Goal: Find specific page/section: Find specific page/section

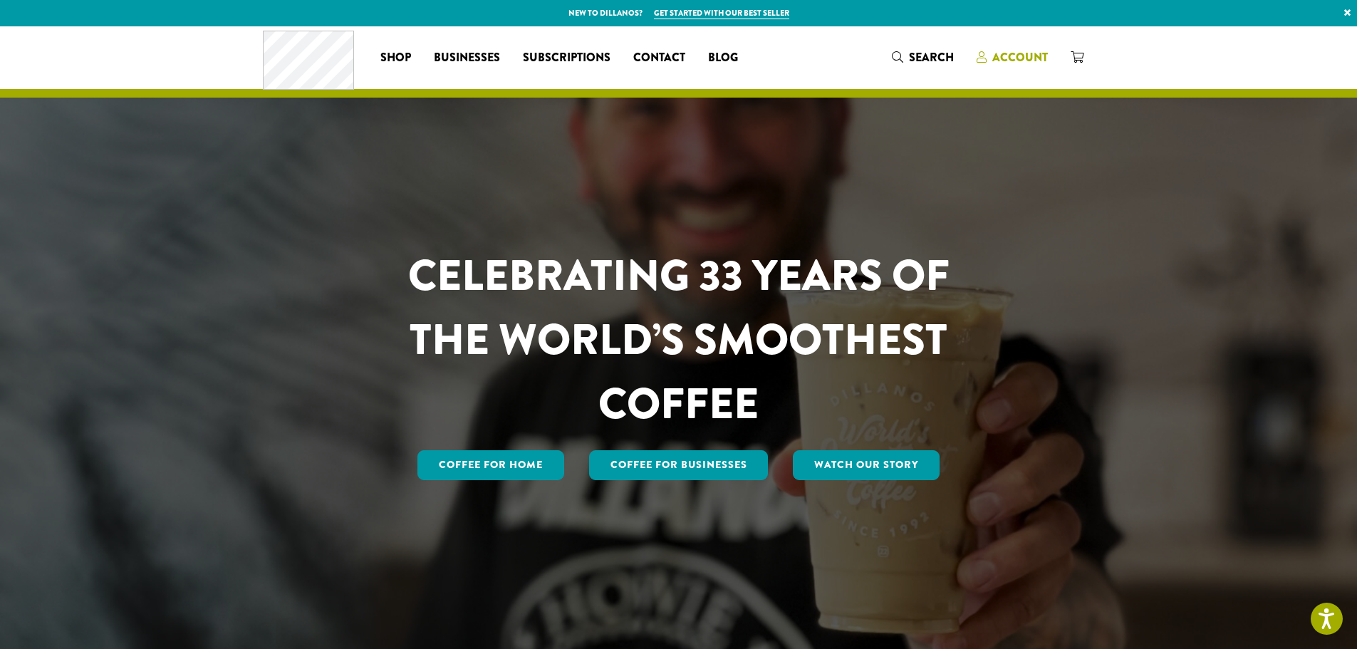
click at [1040, 53] on span "Account" at bounding box center [1020, 57] width 56 height 16
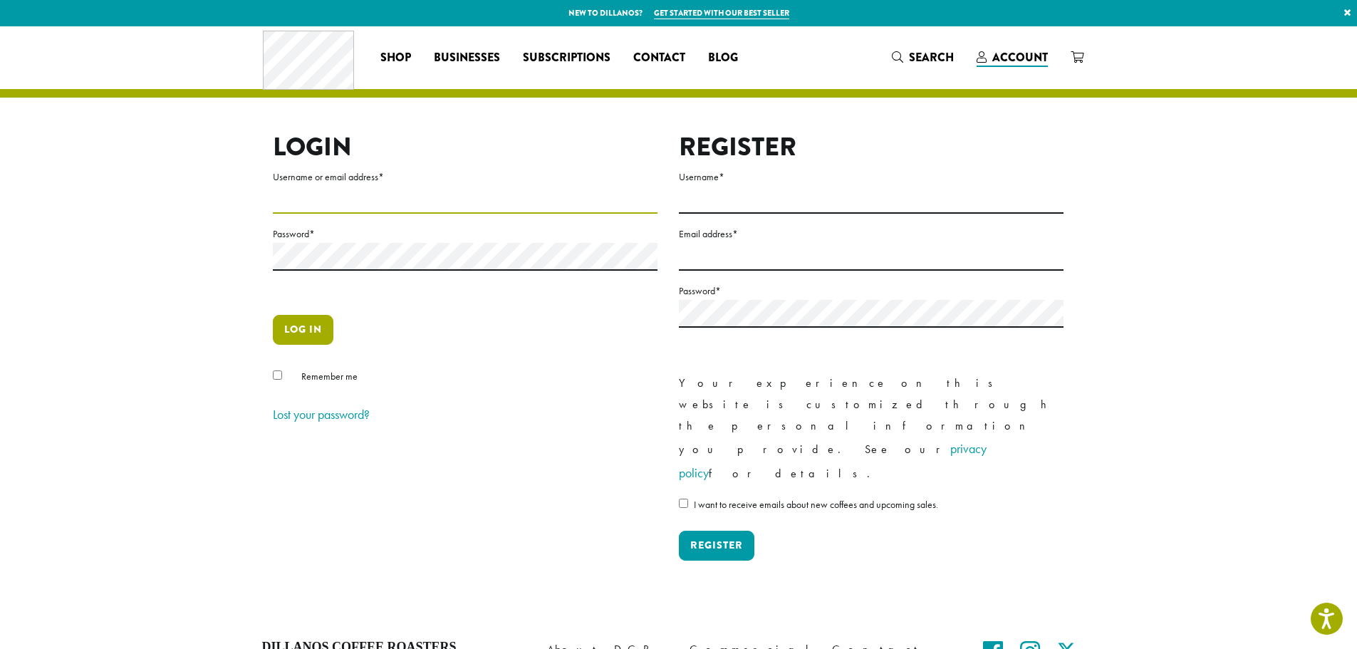
type input "**********"
click at [319, 336] on button "Log in" at bounding box center [303, 330] width 61 height 30
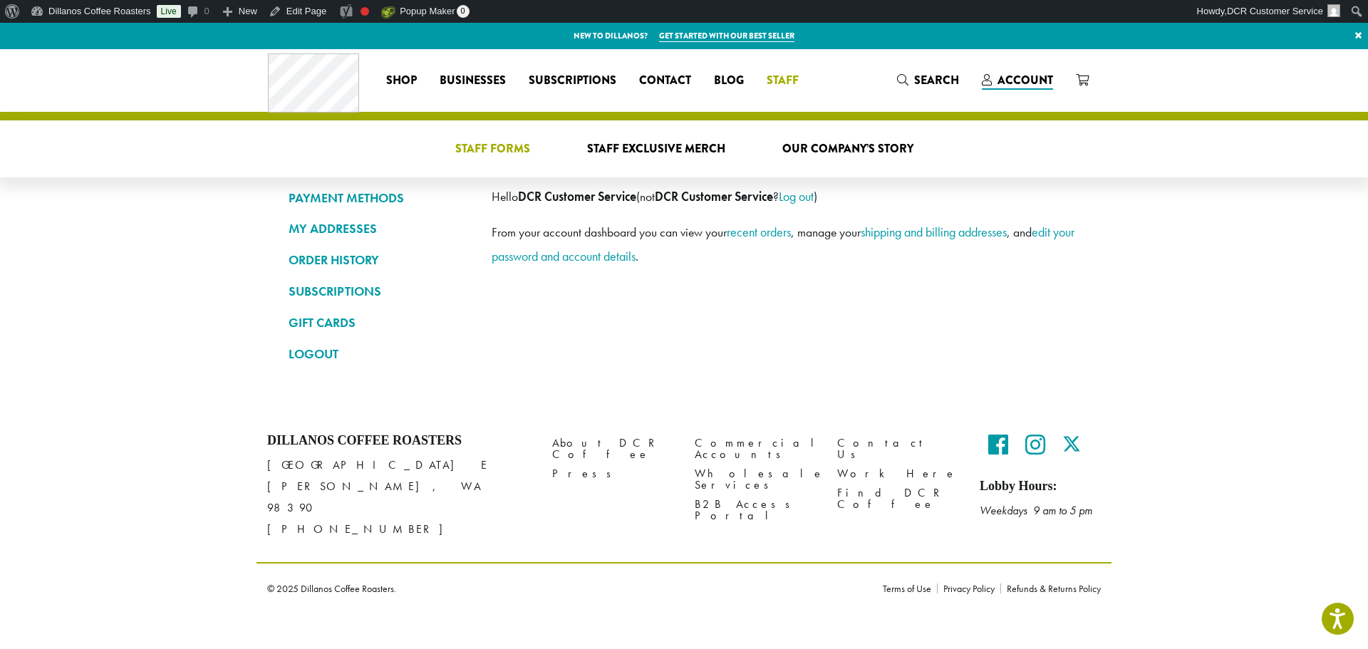
click at [519, 148] on span "Staff Forms" at bounding box center [492, 149] width 75 height 18
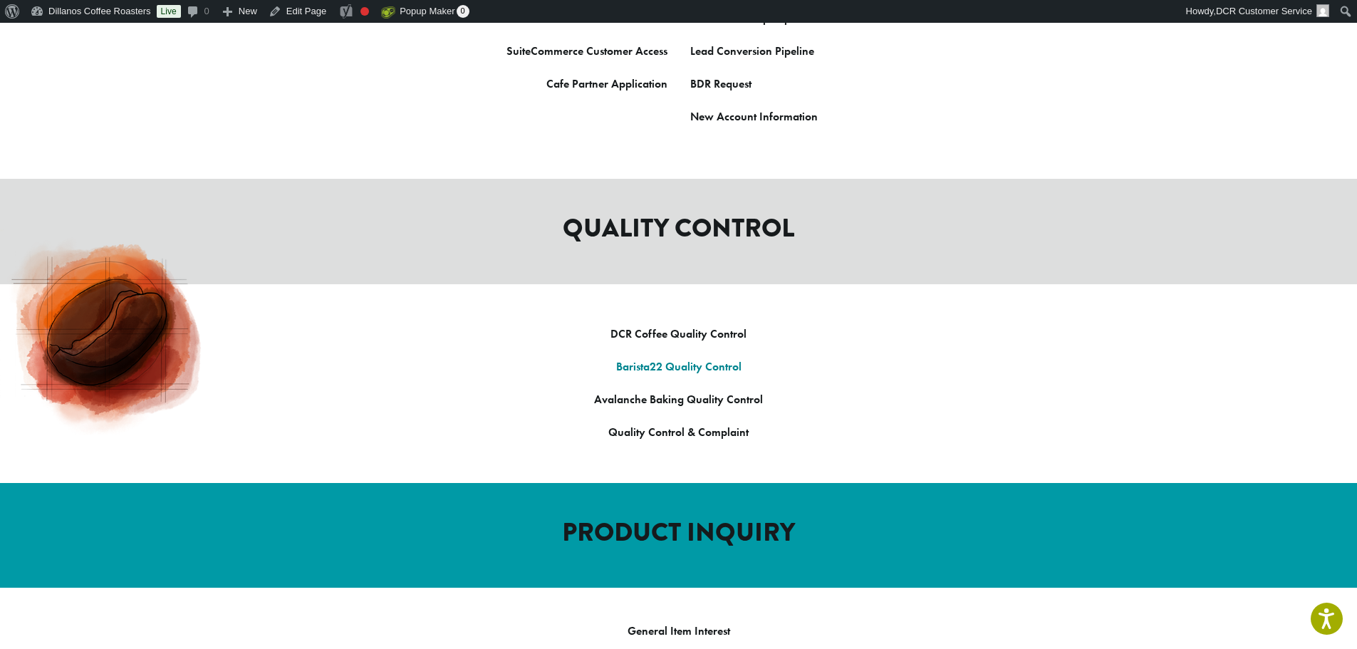
scroll to position [1068, 0]
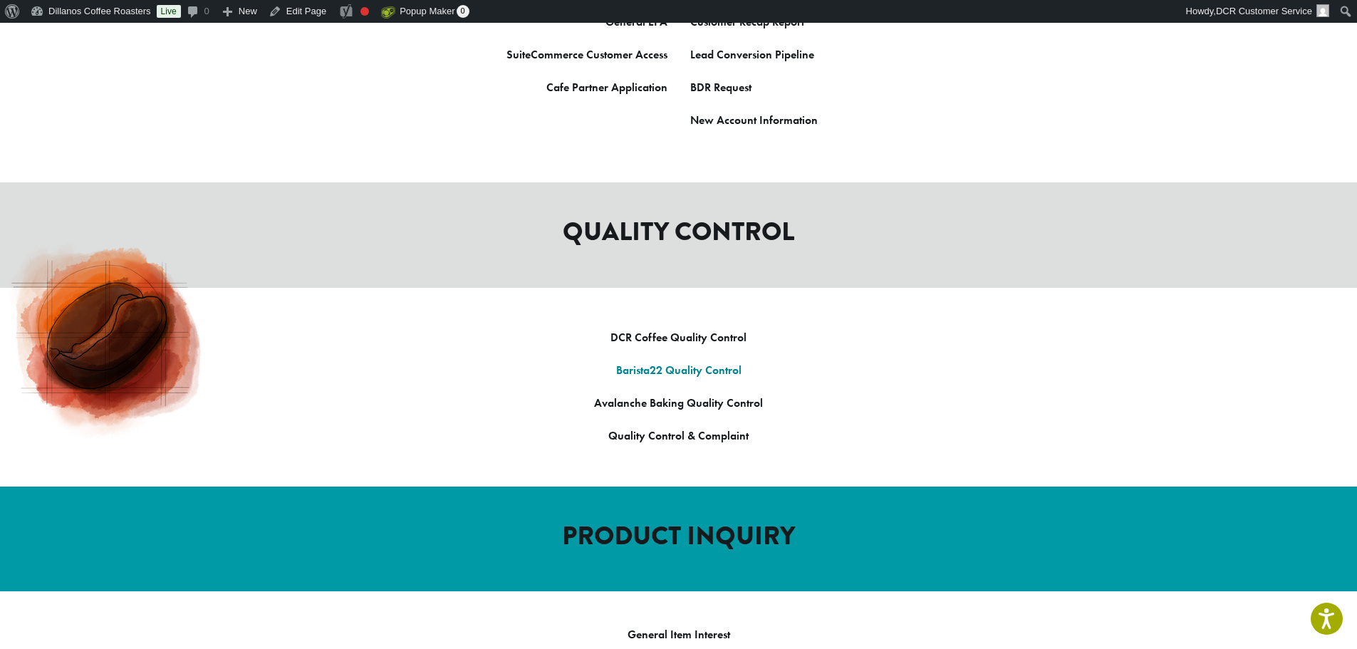
click at [710, 363] on strong "Barista22 Quality Control" at bounding box center [678, 370] width 125 height 15
